Goal: Find specific page/section: Find specific page/section

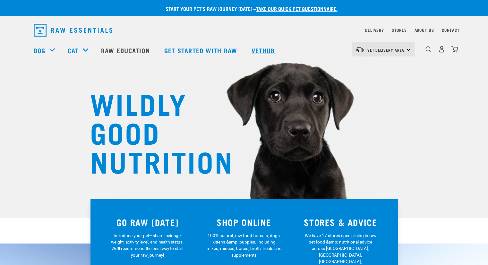
click at [265, 50] on link "Vethub" at bounding box center [264, 51] width 38 height 26
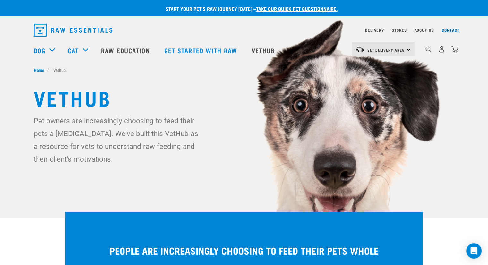
click at [453, 31] on link "Contact" at bounding box center [451, 30] width 18 height 2
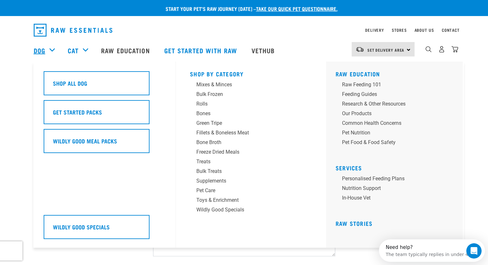
click at [39, 48] on link "Dog" at bounding box center [40, 51] width 12 height 10
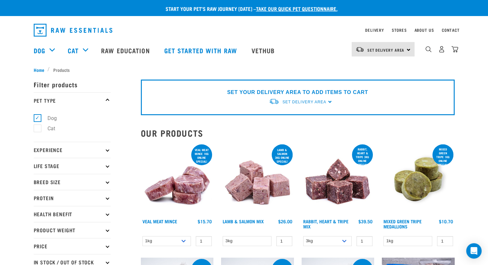
click at [317, 61] on div "Dog Shop All Dog Get Started Packs Wildly Good Meal Packs Shop By Category" at bounding box center [246, 51] width 425 height 26
